Goal: Obtain resource: Obtain resource

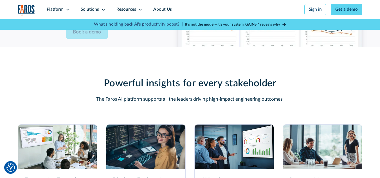
scroll to position [1522, 0]
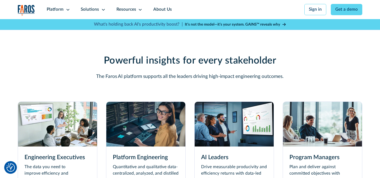
click at [345, 142] on img at bounding box center [322, 124] width 79 height 44
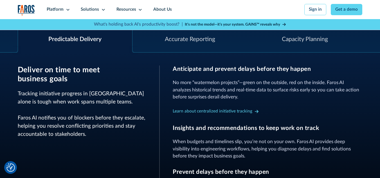
scroll to position [225, 0]
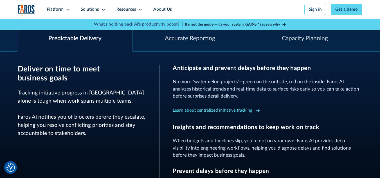
click at [204, 111] on div "Learn about centralized initiative tracking" at bounding box center [213, 110] width 80 height 6
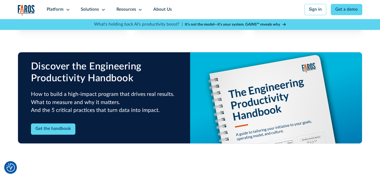
scroll to position [450, 0]
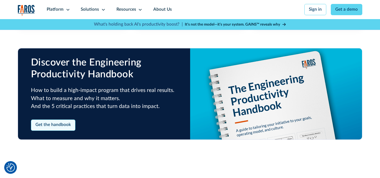
click at [48, 119] on link "Get the handbook" at bounding box center [53, 124] width 45 height 11
